Goal: Check status: Check status

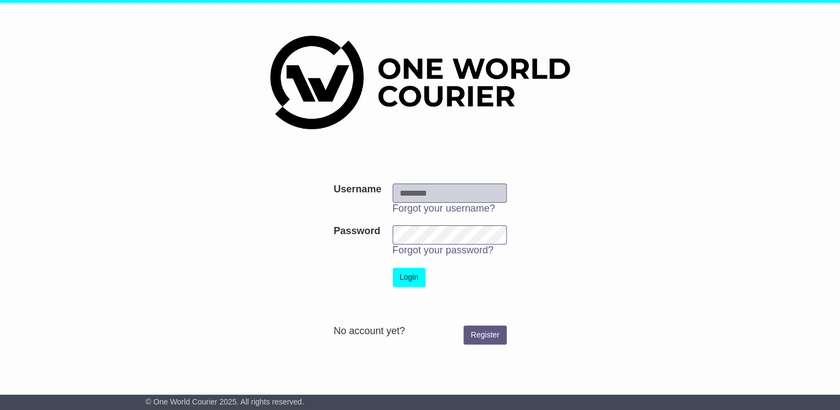
type input "**********"
click at [410, 274] on button "Login" at bounding box center [409, 276] width 33 height 19
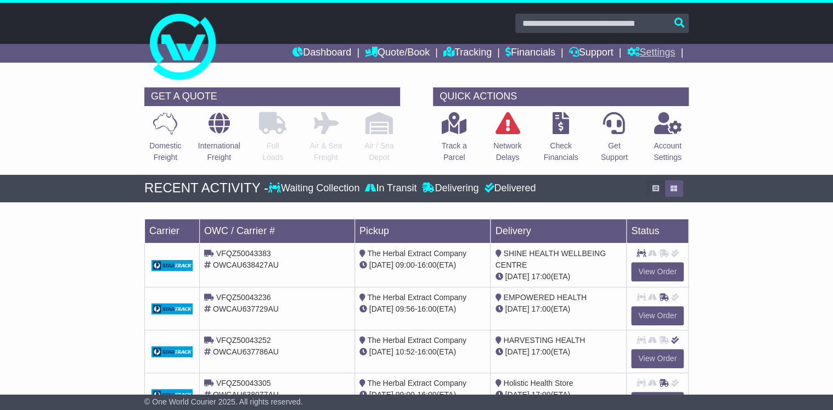
click at [649, 48] on link "Settings" at bounding box center [651, 53] width 48 height 19
click at [652, 79] on link "Address Book" at bounding box center [670, 84] width 87 height 12
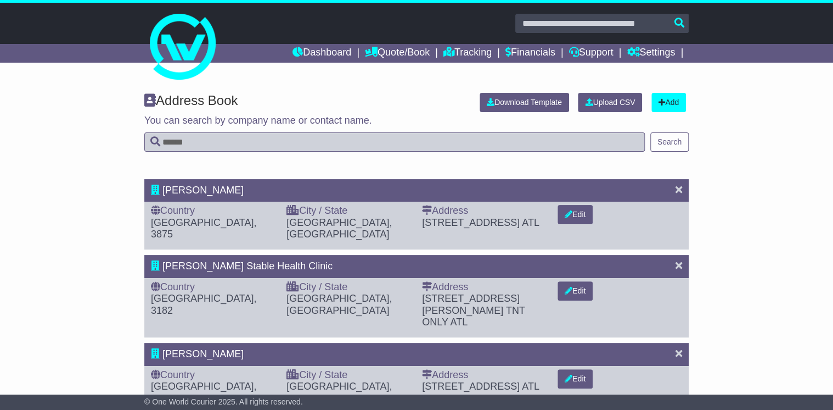
click at [174, 141] on input "text" at bounding box center [394, 141] width 501 height 19
type input "*****"
click at [676, 141] on button "Search" at bounding box center [670, 141] width 38 height 19
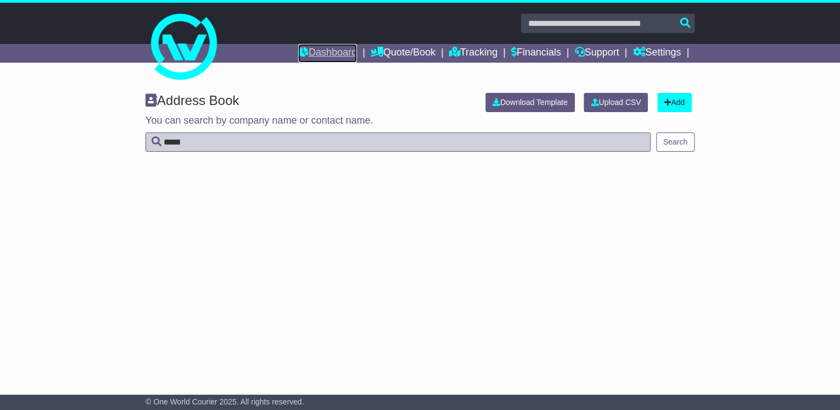
click at [335, 48] on link "Dashboard" at bounding box center [327, 53] width 59 height 19
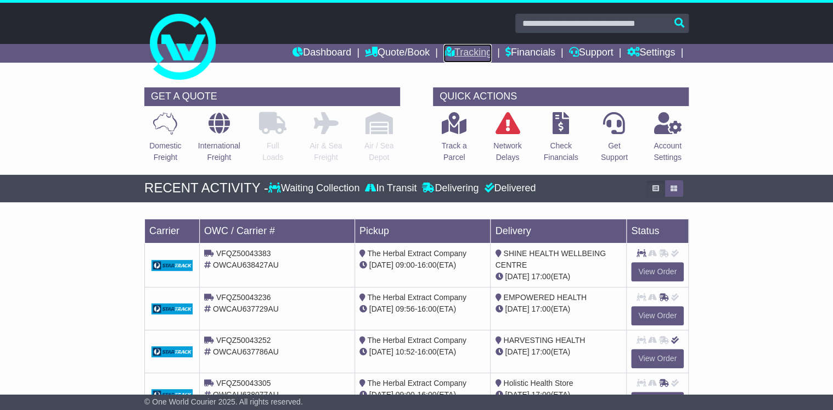
click at [451, 53] on link "Tracking" at bounding box center [468, 53] width 48 height 19
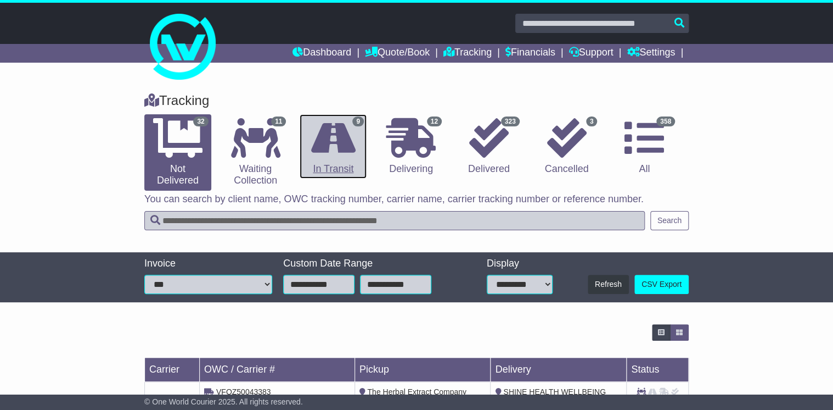
click at [338, 160] on link "9 In Transit" at bounding box center [333, 146] width 67 height 65
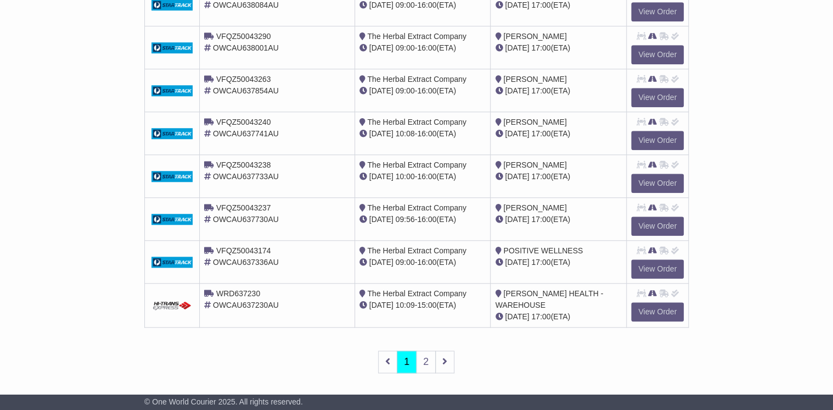
scroll to position [399, 0]
click at [429, 357] on link "2" at bounding box center [426, 361] width 20 height 23
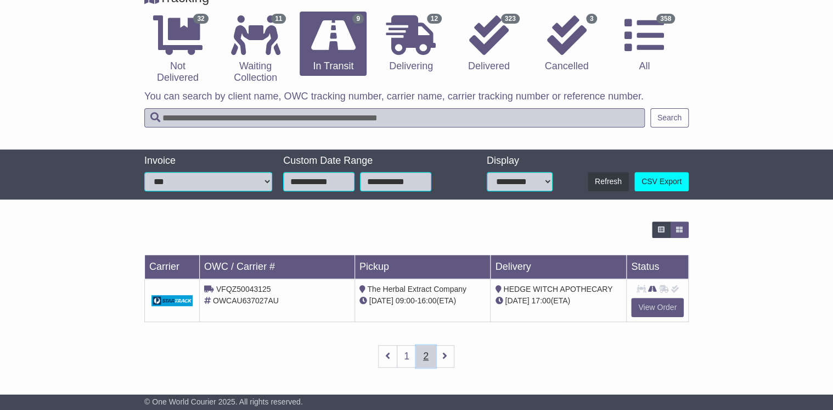
scroll to position [101, 0]
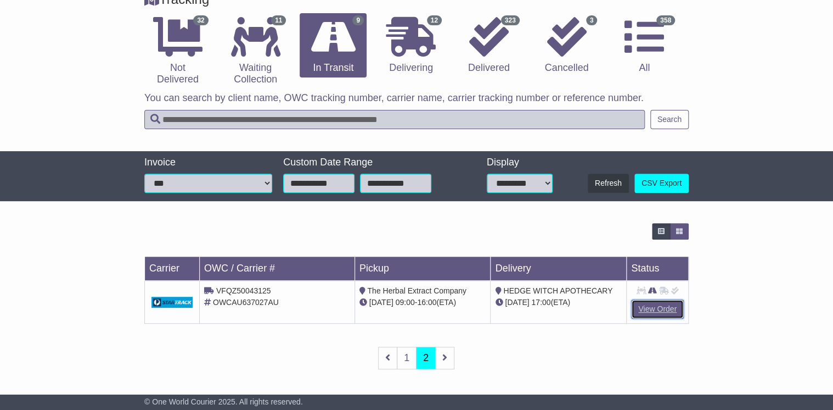
click at [651, 306] on link "View Order" at bounding box center [657, 308] width 53 height 19
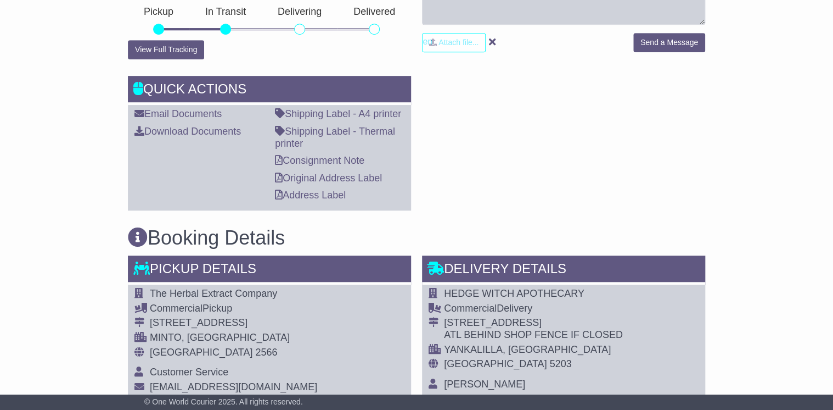
scroll to position [263, 0]
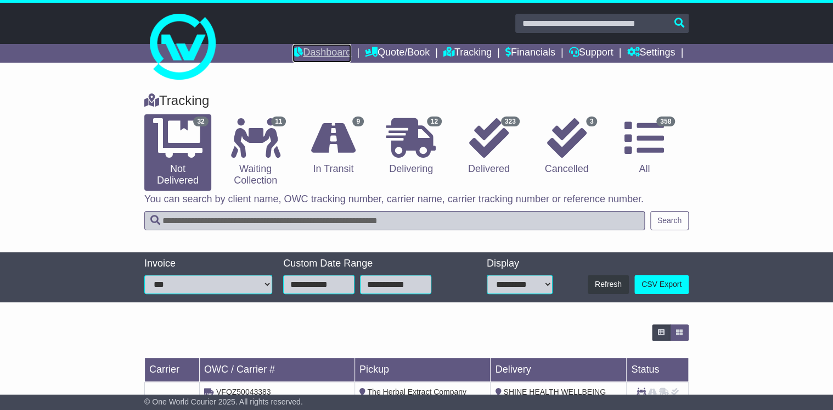
drag, startPoint x: 327, startPoint y: 54, endPoint x: 299, endPoint y: 99, distance: 53.0
click at [326, 54] on link "Dashboard" at bounding box center [322, 53] width 59 height 19
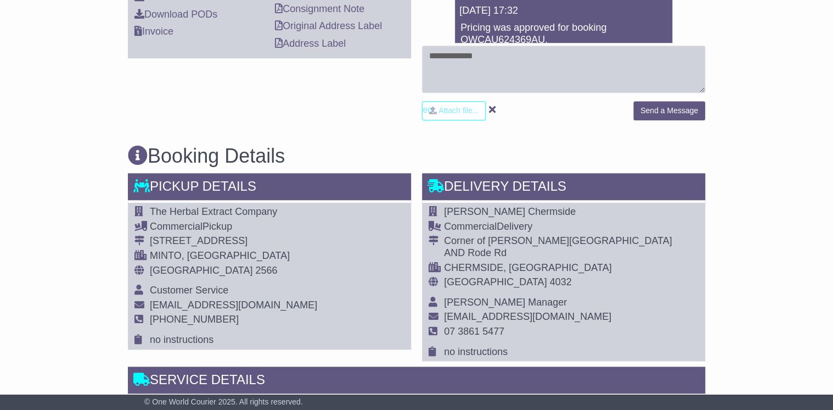
scroll to position [615, 0]
